Goal: Task Accomplishment & Management: Use online tool/utility

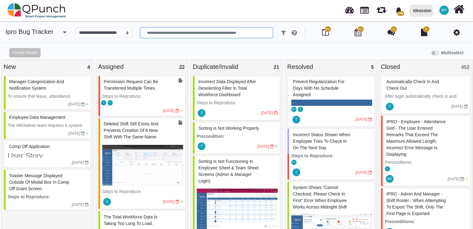
click at [156, 30] on input "text" at bounding box center [206, 33] width 132 height 11
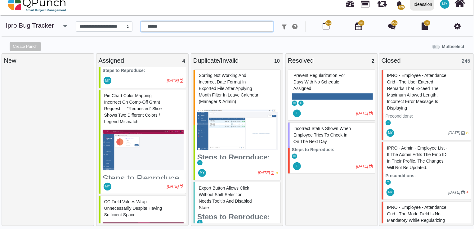
scroll to position [119, 0]
type input "******"
click at [138, 147] on img at bounding box center [142, 149] width 81 height 46
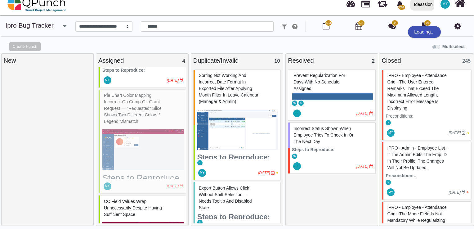
select select "***"
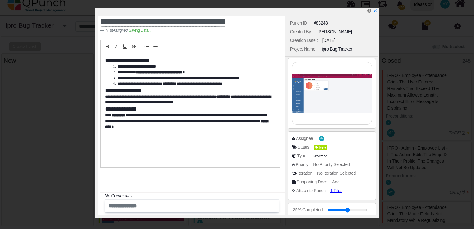
click at [344, 90] on img at bounding box center [332, 93] width 80 height 62
click at [333, 45] on div "Project Name : ipro Bug Tracker" at bounding box center [331, 49] width 87 height 9
click at [320, 139] on span "New" at bounding box center [320, 137] width 12 height 5
click at [340, 140] on div "Assignee MY" at bounding box center [333, 138] width 83 height 6
click at [318, 138] on span "MY" at bounding box center [321, 138] width 7 height 7
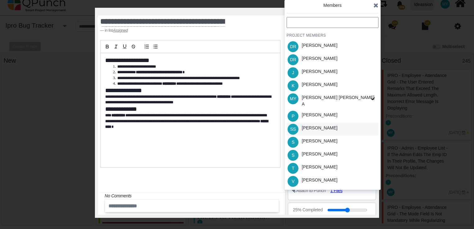
click at [335, 123] on div "[PERSON_NAME] Safana" at bounding box center [332, 128] width 92 height 13
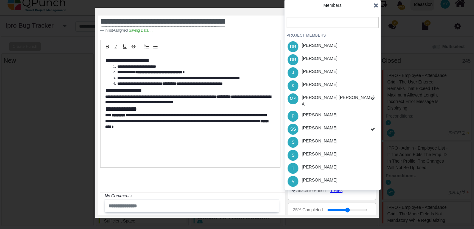
click at [335, 127] on div "PROJECT MEMBERS [PERSON_NAME] B [PERSON_NAME] J [PERSON_NAME] MY [PERSON_NAME] …" at bounding box center [332, 102] width 92 height 170
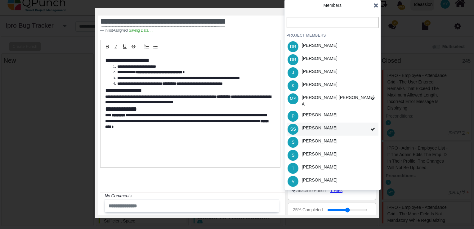
click at [334, 126] on div "[PERSON_NAME] Safana" at bounding box center [332, 128] width 92 height 13
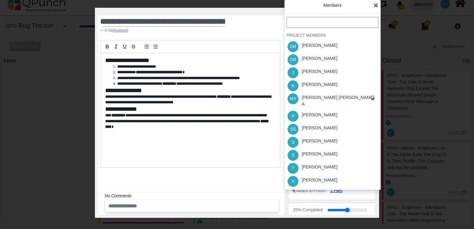
click at [330, 140] on div "PROJECT MEMBERS [PERSON_NAME] B [PERSON_NAME] J [PERSON_NAME] MY [PERSON_NAME] …" at bounding box center [332, 102] width 92 height 170
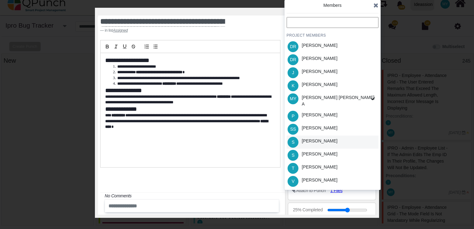
click at [335, 139] on div "S [PERSON_NAME]" at bounding box center [332, 141] width 92 height 13
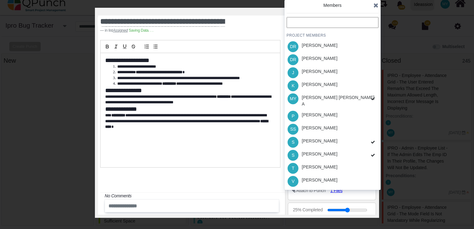
click at [347, 99] on div "PROJECT MEMBERS [PERSON_NAME] B [PERSON_NAME] J [PERSON_NAME] MY [PERSON_NAME] …" at bounding box center [332, 102] width 92 height 170
click at [379, 4] on div "Members PROJECT MEMBERS [PERSON_NAME] B [PERSON_NAME] J [PERSON_NAME] MY [PERSO…" at bounding box center [332, 95] width 96 height 190
click at [375, 3] on icon at bounding box center [375, 5] width 5 height 6
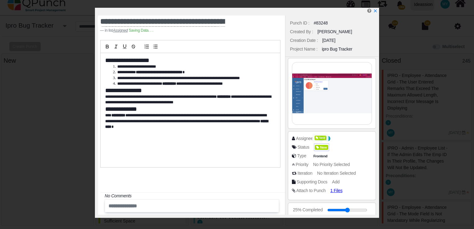
click at [322, 145] on span "New" at bounding box center [321, 147] width 13 height 5
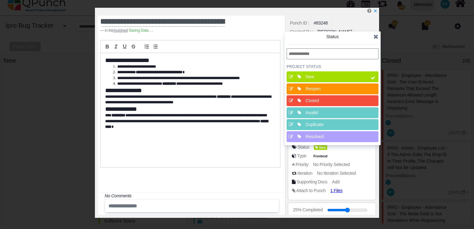
click at [326, 139] on div "Resolved" at bounding box center [334, 136] width 58 height 7
click at [360, 74] on div "New" at bounding box center [334, 76] width 58 height 7
click at [374, 39] on icon at bounding box center [375, 36] width 5 height 6
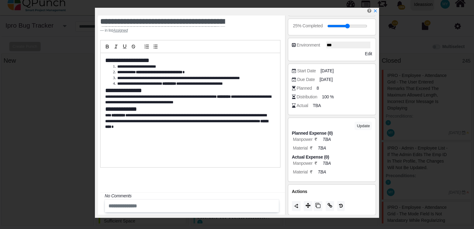
scroll to position [183, 0]
click at [310, 204] on icon at bounding box center [307, 205] width 5 height 5
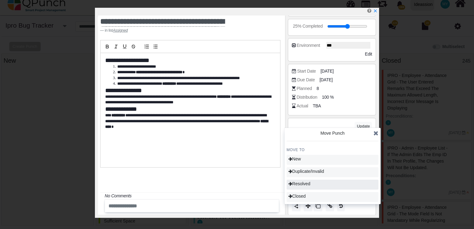
click at [310, 183] on span "Resolved" at bounding box center [299, 183] width 22 height 5
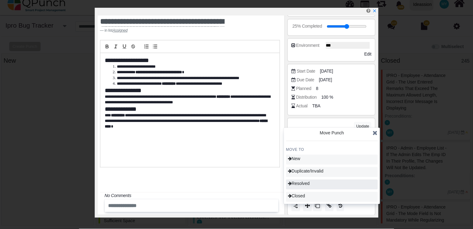
scroll to position [80, 0]
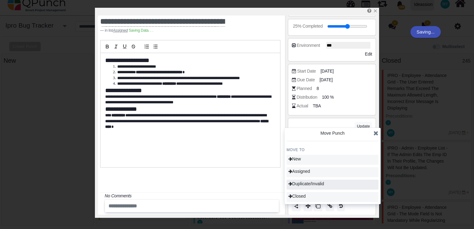
type input "**"
